Goal: Task Accomplishment & Management: Manage account settings

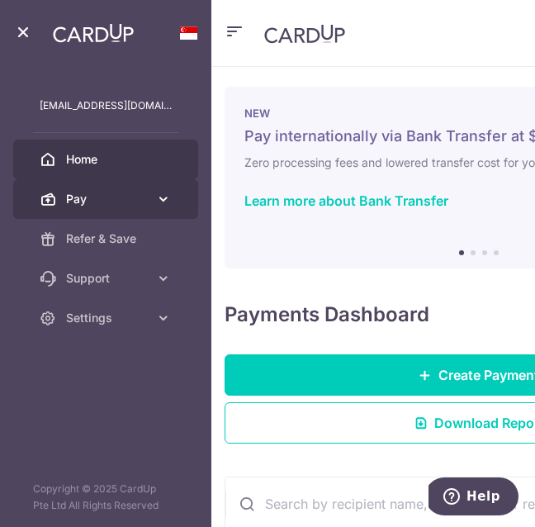
click at [125, 201] on span "Pay" at bounding box center [107, 199] width 83 height 17
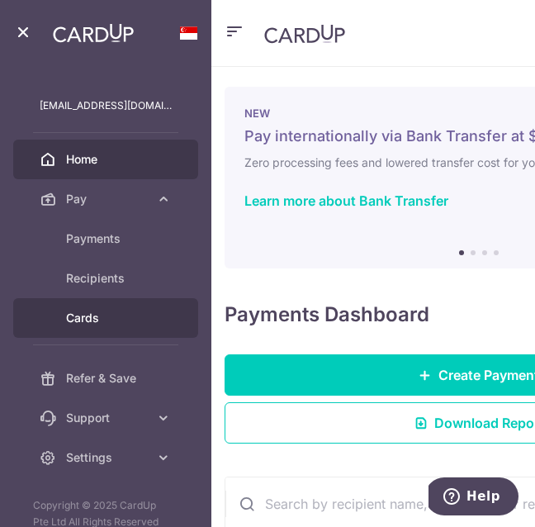
click at [101, 320] on span "Cards" at bounding box center [119, 317] width 106 height 17
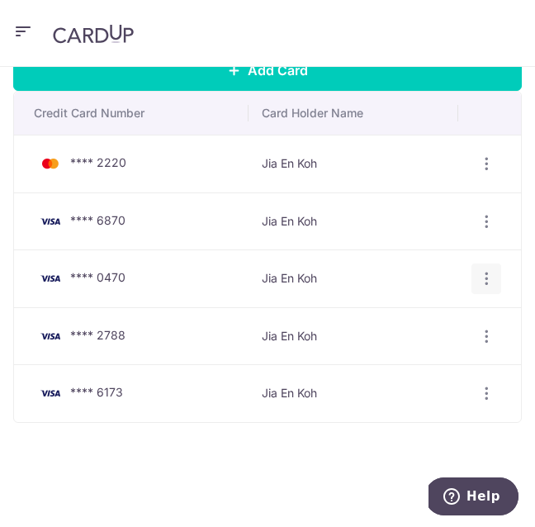
scroll to position [105, 0]
click at [484, 167] on icon "button" at bounding box center [486, 163] width 17 height 17
click at [401, 253] on span "Delete" at bounding box center [431, 256] width 112 height 20
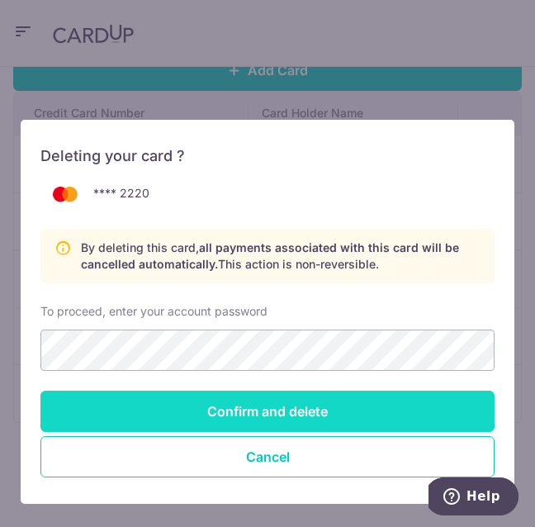
click at [316, 409] on input "Confirm and delete" at bounding box center [267, 410] width 454 height 41
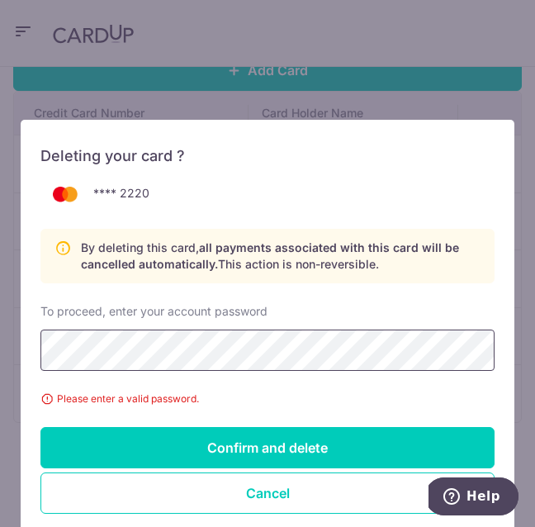
click at [23, 352] on div "Deleting your card ? **** 2220 By deleting this card, all payments associated w…" at bounding box center [268, 330] width 494 height 420
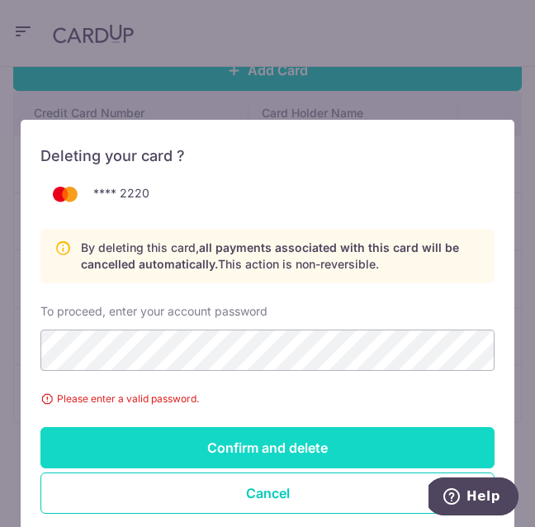
click at [122, 432] on input "Confirm and delete" at bounding box center [267, 447] width 454 height 41
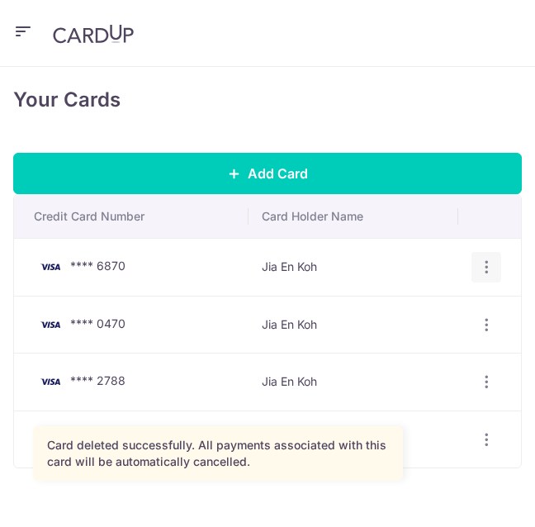
click at [478, 265] on icon "button" at bounding box center [486, 266] width 17 height 17
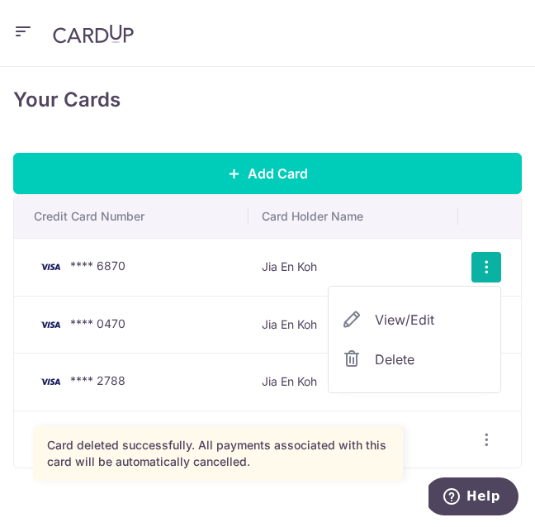
click at [398, 361] on span "Delete" at bounding box center [431, 359] width 112 height 20
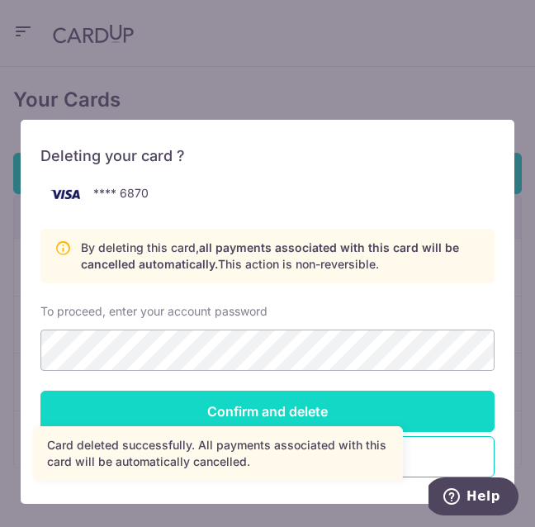
click at [250, 399] on input "Confirm and delete" at bounding box center [267, 410] width 454 height 41
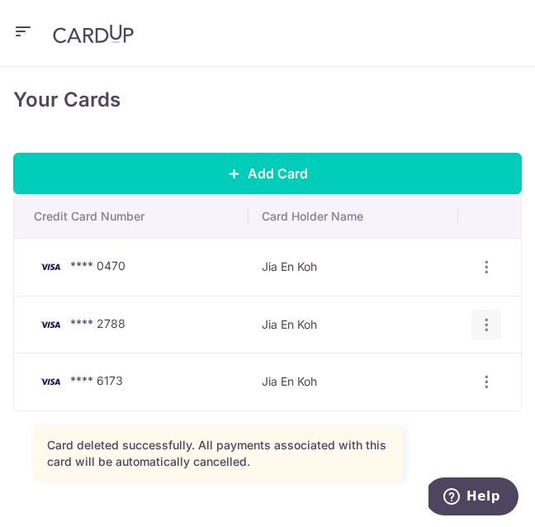
click at [489, 322] on icon "button" at bounding box center [486, 324] width 17 height 17
click at [409, 413] on span "Delete" at bounding box center [431, 416] width 112 height 20
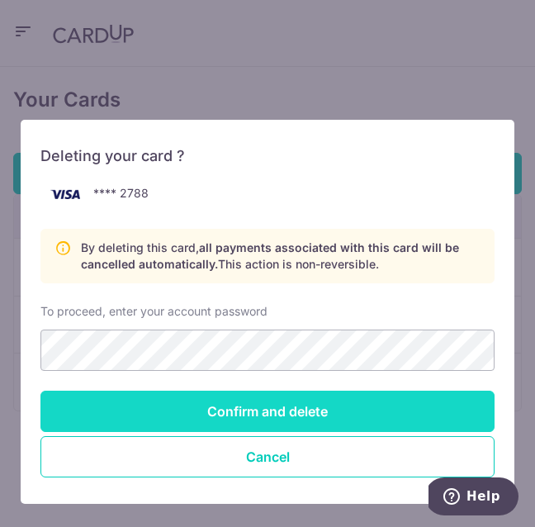
click at [198, 398] on input "Confirm and delete" at bounding box center [267, 410] width 454 height 41
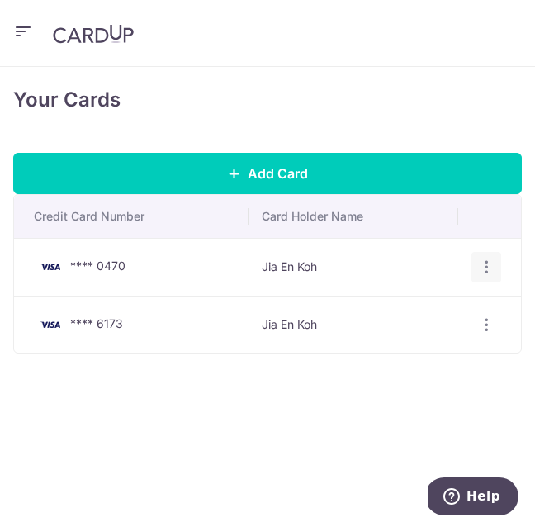
click at [483, 260] on icon "button" at bounding box center [486, 266] width 17 height 17
click at [399, 357] on span "Delete" at bounding box center [431, 359] width 112 height 20
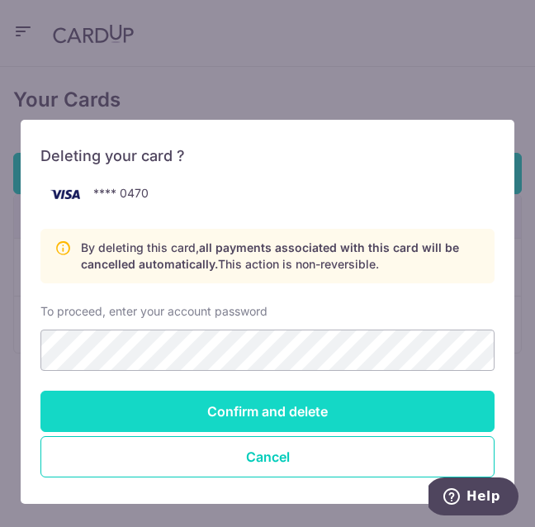
click at [267, 411] on input "Confirm and delete" at bounding box center [267, 410] width 454 height 41
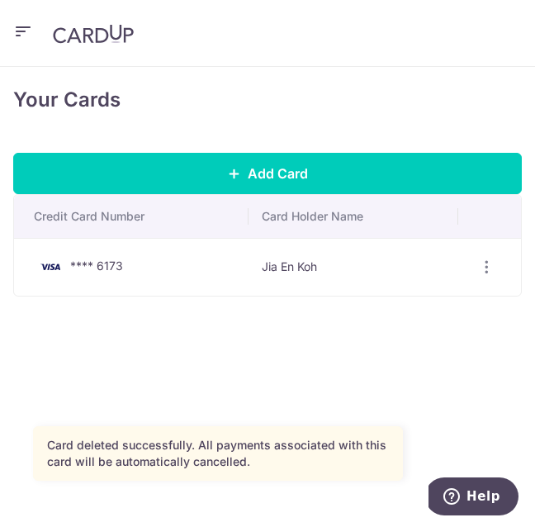
click at [22, 26] on icon "button" at bounding box center [23, 31] width 20 height 21
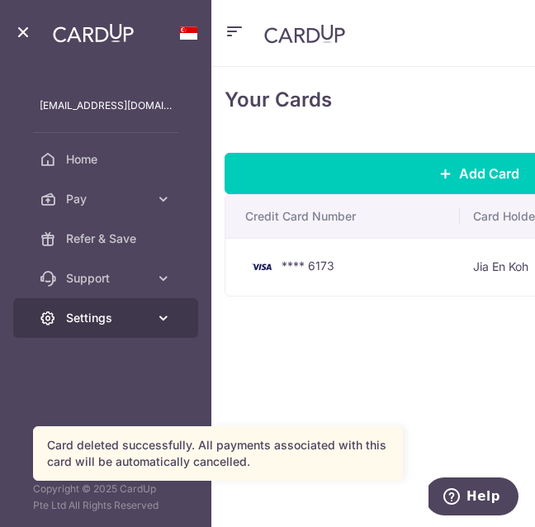
click at [89, 321] on span "Settings" at bounding box center [107, 317] width 83 height 17
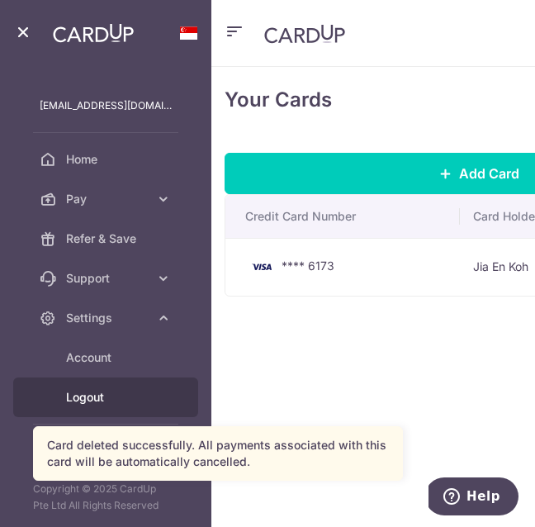
click at [91, 402] on span "Logout" at bounding box center [119, 397] width 106 height 17
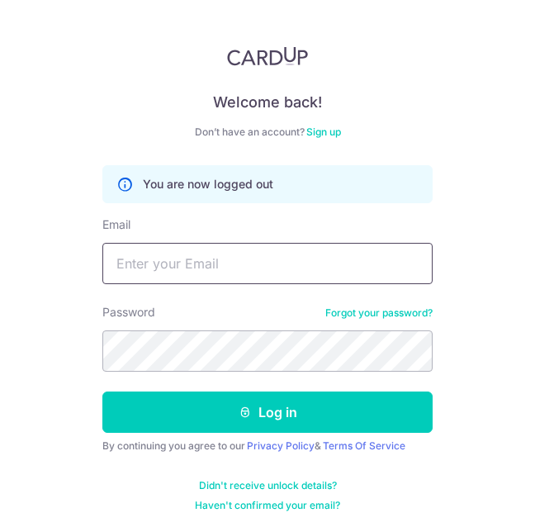
click at [160, 260] on input "Email" at bounding box center [267, 263] width 330 height 41
type input "neechoo@icloud.com"
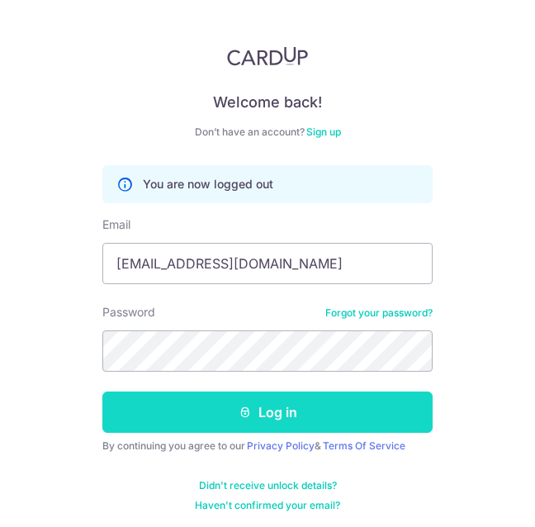
click at [180, 419] on button "Log in" at bounding box center [267, 411] width 330 height 41
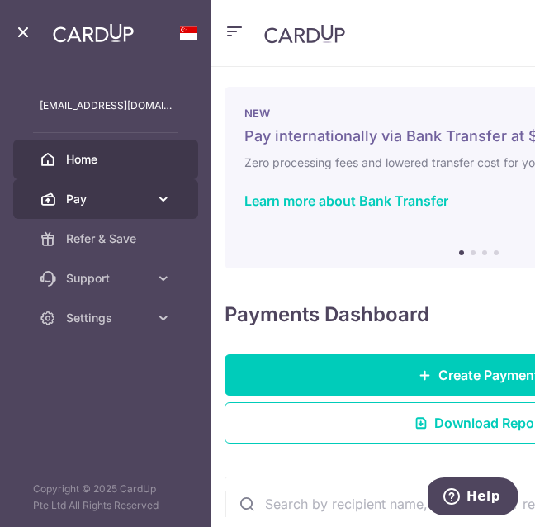
click at [106, 208] on link "Pay" at bounding box center [105, 199] width 185 height 40
